Goal: Task Accomplishment & Management: Complete application form

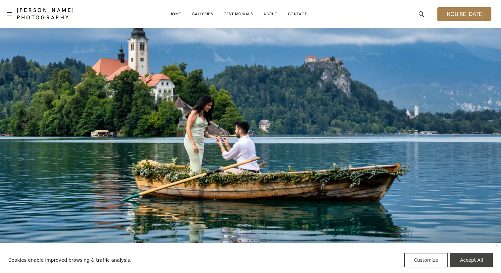
click at [449, 16] on span "Inquire [DATE]" at bounding box center [464, 14] width 38 height 6
click at [455, 12] on span "Inquire [DATE]" at bounding box center [464, 14] width 38 height 6
click at [495, 246] on img "Close" at bounding box center [496, 245] width 3 height 3
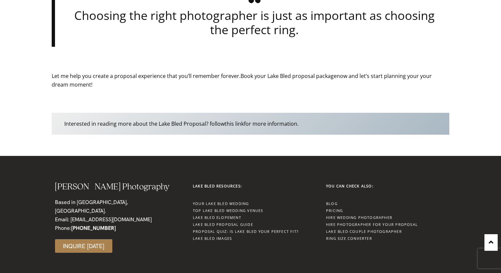
scroll to position [2039, 0]
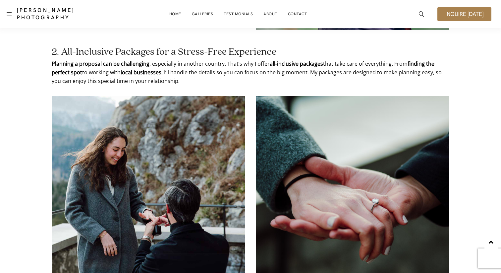
click at [452, 13] on span "Inquire [DATE]" at bounding box center [464, 14] width 38 height 6
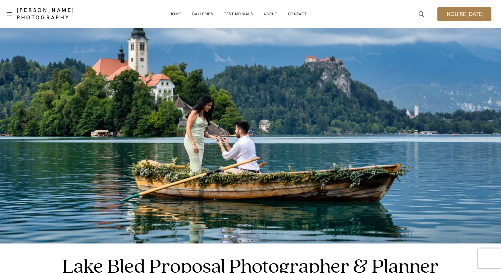
scroll to position [0, 0]
click at [452, 13] on span "Inquire [DATE]" at bounding box center [464, 14] width 38 height 6
click at [452, 12] on span "Inquire [DATE]" at bounding box center [464, 14] width 38 height 6
click at [461, 12] on span "Inquire [DATE]" at bounding box center [464, 14] width 38 height 6
click at [23, 21] on div "[PERSON_NAME] Photography" at bounding box center [58, 14] width 82 height 15
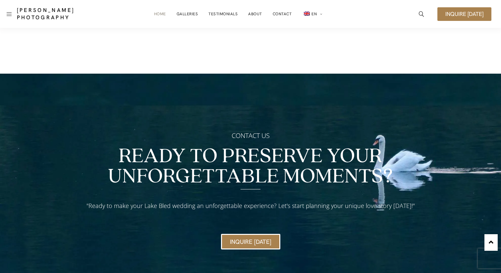
scroll to position [2821, 0]
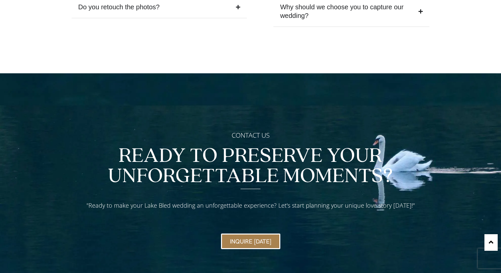
click at [228, 233] on link "Inquire [DATE]" at bounding box center [250, 241] width 59 height 16
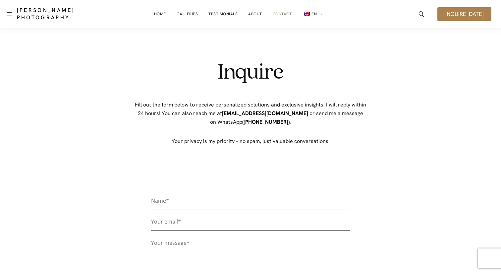
click at [213, 205] on input "Contact form" at bounding box center [250, 203] width 199 height 14
type input "[PERSON_NAME]"
click at [176, 221] on input "Contact form" at bounding box center [250, 224] width 199 height 14
type input "[PERSON_NAME][EMAIL_ADDRESS][DOMAIN_NAME]"
click at [191, 242] on textarea "Contact form" at bounding box center [250, 260] width 199 height 46
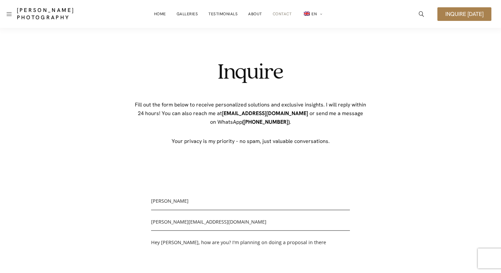
drag, startPoint x: 305, startPoint y: 242, endPoint x: 248, endPoint y: 244, distance: 57.7
click at [248, 244] on textarea "Hey [PERSON_NAME], how are you? I'm planning on doing a proposal in there" at bounding box center [250, 260] width 199 height 46
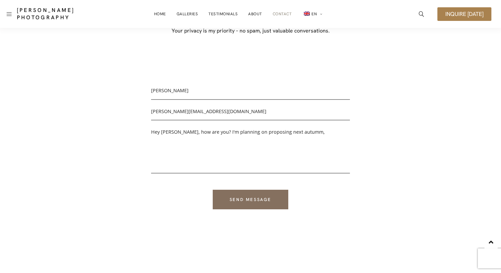
scroll to position [68, 0]
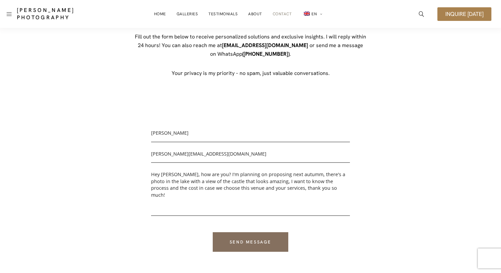
drag, startPoint x: 319, startPoint y: 193, endPoint x: 134, endPoint y: 166, distance: 187.5
click at [134, 166] on div "Name* [PERSON_NAME] Your email* [PERSON_NAME][EMAIL_ADDRESS][DOMAIN_NAME] Your …" at bounding box center [250, 192] width 331 height 183
paste textarea "i [PERSON_NAME], I hope you’re doing well! I’m planning to propose next autumn,…"
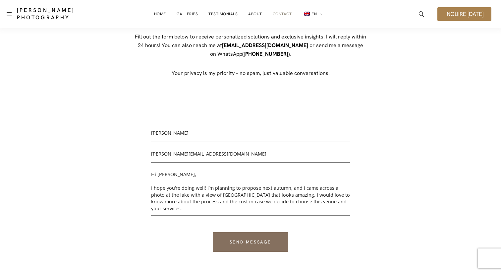
scroll to position [3, 0]
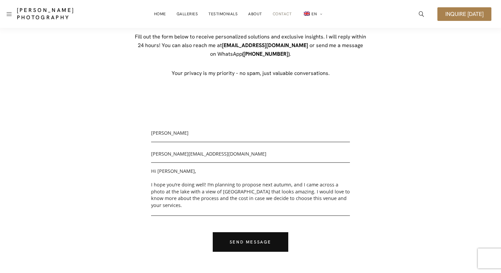
type textarea "Hi [PERSON_NAME], I hope you’re doing well! I’m planning to propose next autumn…"
click at [250, 242] on input "Send message" at bounding box center [251, 242] width 76 height 20
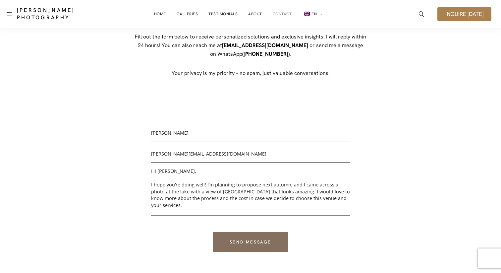
scroll to position [0, 0]
